Goal: Navigation & Orientation: Find specific page/section

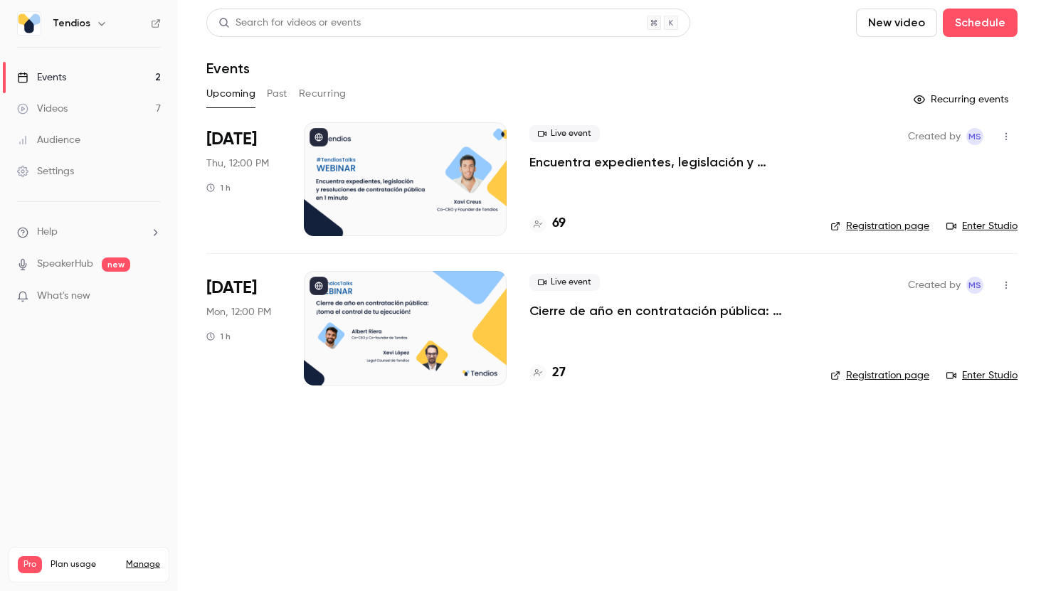
click at [576, 162] on p "Encuentra expedientes, legislación y resoluciones de contratación pública en 1 …" at bounding box center [668, 162] width 278 height 17
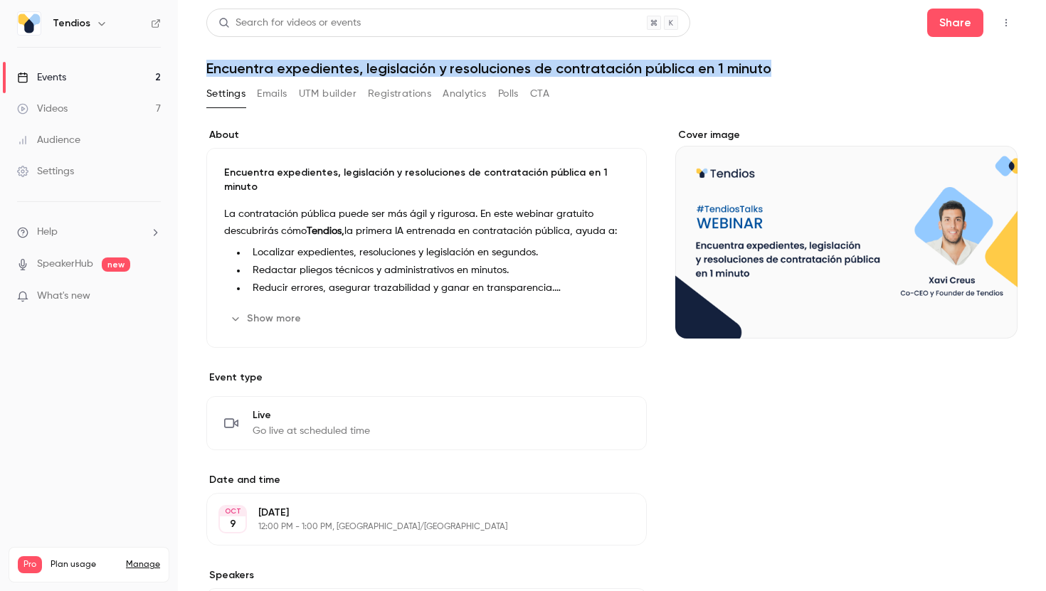
drag, startPoint x: 209, startPoint y: 68, endPoint x: 818, endPoint y: 63, distance: 609.2
click at [818, 63] on h1 "Encuentra expedientes, legislación y resoluciones de contratación pública en 1 …" at bounding box center [611, 68] width 811 height 17
copy h1 "Encuentra expedientes, legislación y resoluciones de contratación pública en 1 …"
click at [91, 80] on link "Events 2" at bounding box center [89, 77] width 178 height 31
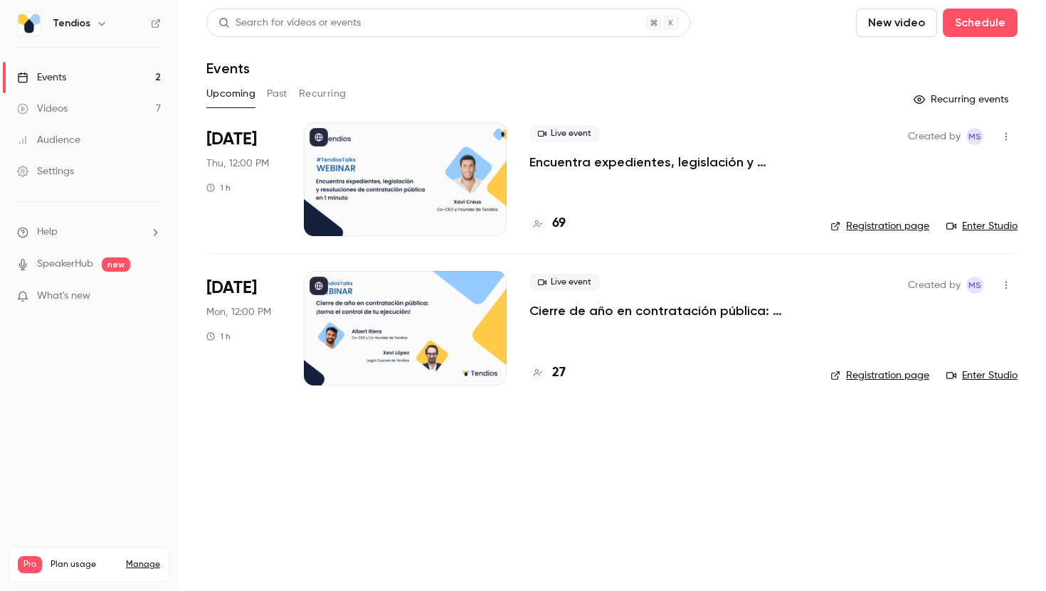
click at [84, 295] on span "What's new" at bounding box center [63, 296] width 53 height 15
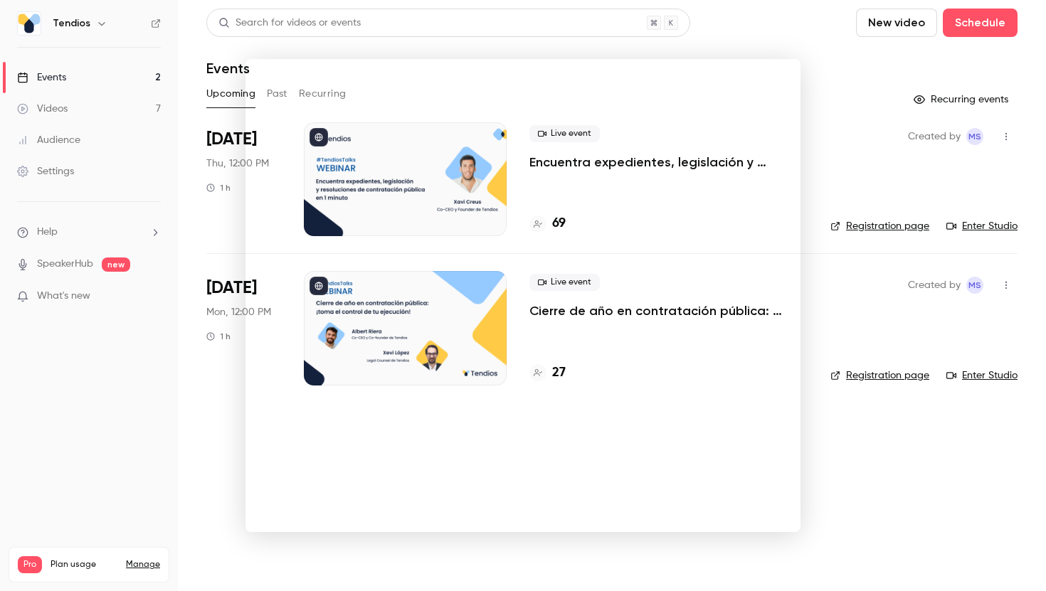
click at [732, 38] on div at bounding box center [523, 295] width 1046 height 591
